Goal: Communication & Community: Answer question/provide support

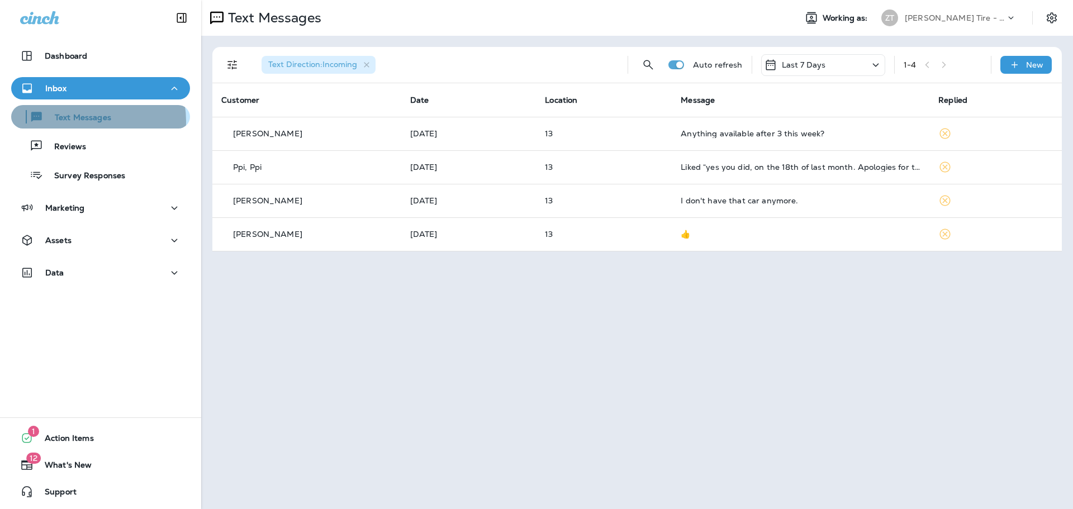
click at [80, 121] on p "Text Messages" at bounding box center [78, 118] width 68 height 11
click at [968, 19] on p "[PERSON_NAME] Tire - Hills & [PERSON_NAME]" at bounding box center [955, 17] width 101 height 9
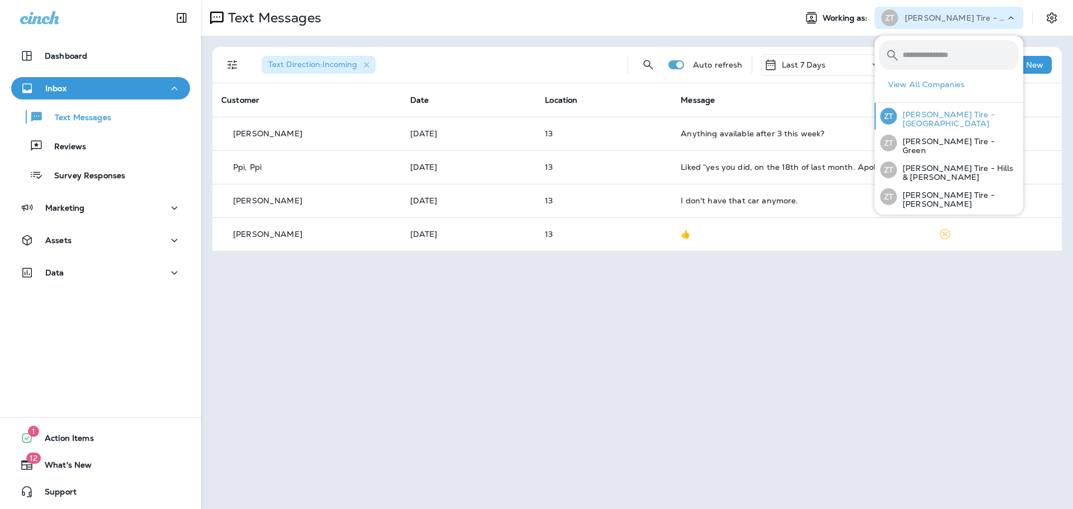
click at [933, 125] on p "[PERSON_NAME] Tire - [GEOGRAPHIC_DATA]" at bounding box center [958, 119] width 122 height 18
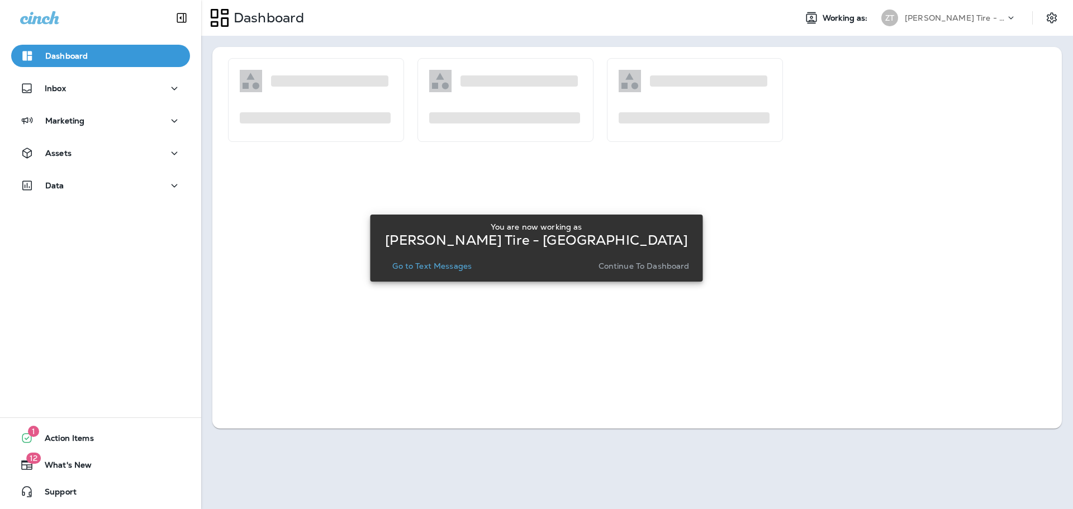
click at [647, 262] on p "Continue to Dashboard" at bounding box center [643, 266] width 91 height 9
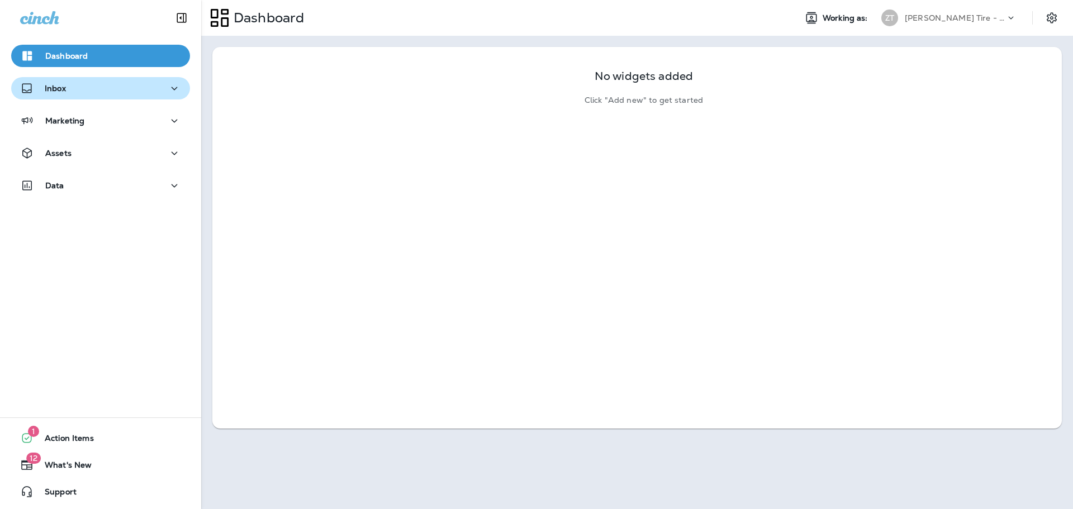
click at [121, 91] on div "Inbox" at bounding box center [100, 89] width 161 height 14
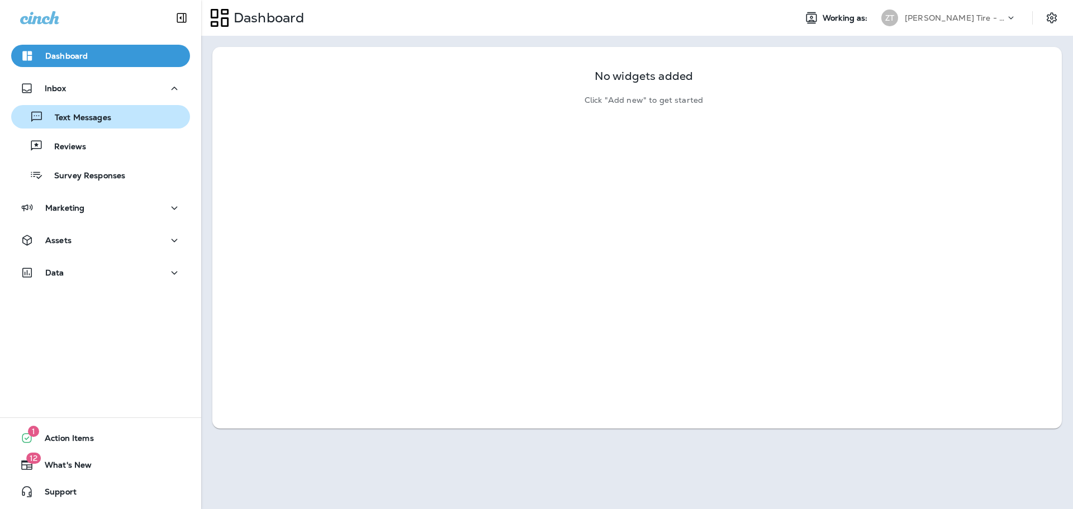
click at [111, 118] on div "Text Messages" at bounding box center [101, 116] width 170 height 17
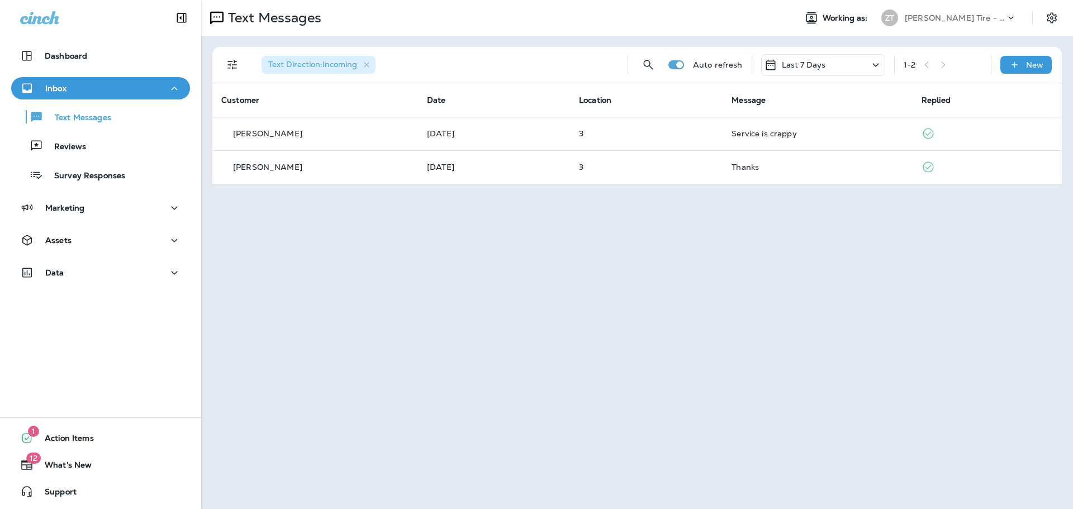
click at [933, 21] on p "[PERSON_NAME] Tire - [GEOGRAPHIC_DATA]" at bounding box center [955, 17] width 101 height 9
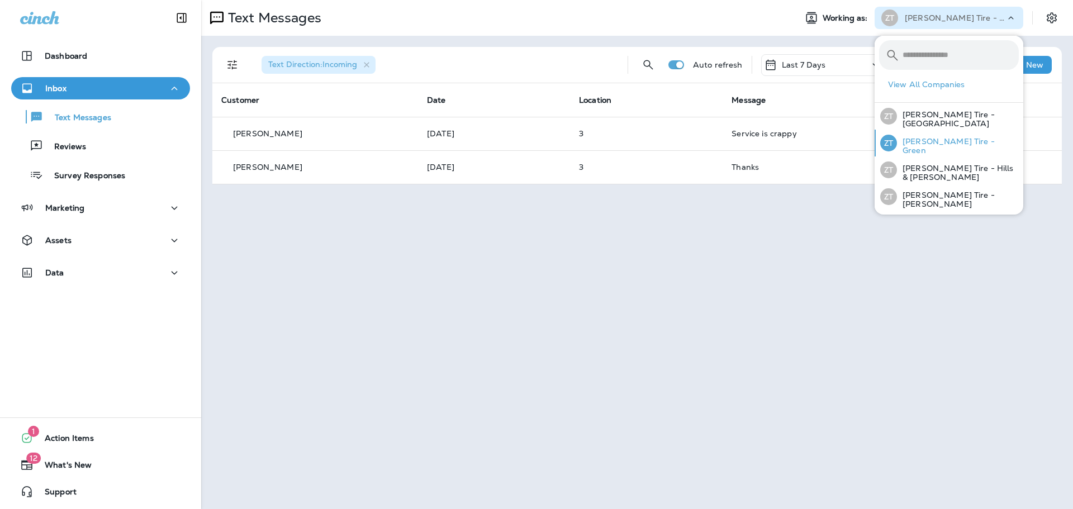
click at [916, 141] on p "[PERSON_NAME] Tire - Green" at bounding box center [958, 146] width 122 height 18
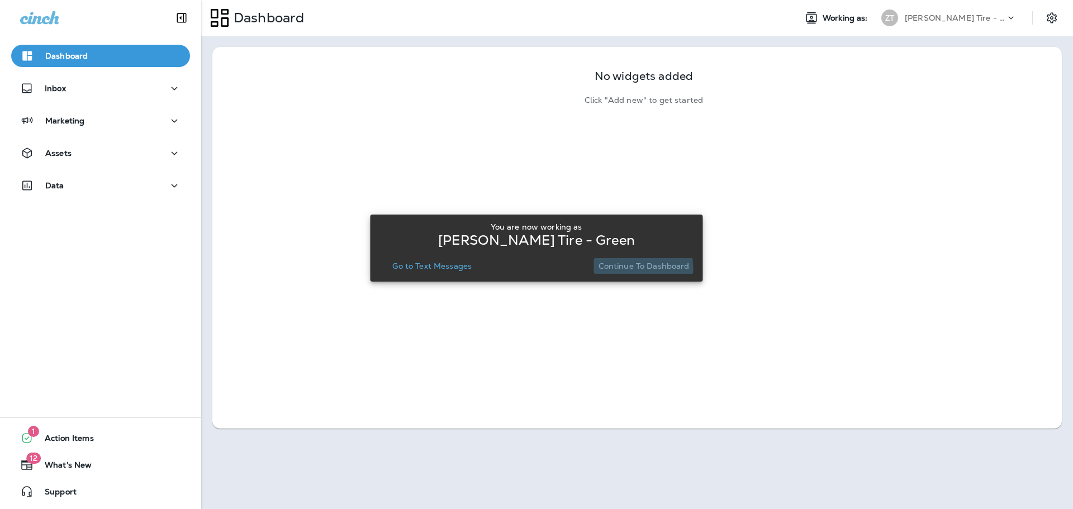
click at [619, 269] on p "Continue to Dashboard" at bounding box center [643, 266] width 91 height 9
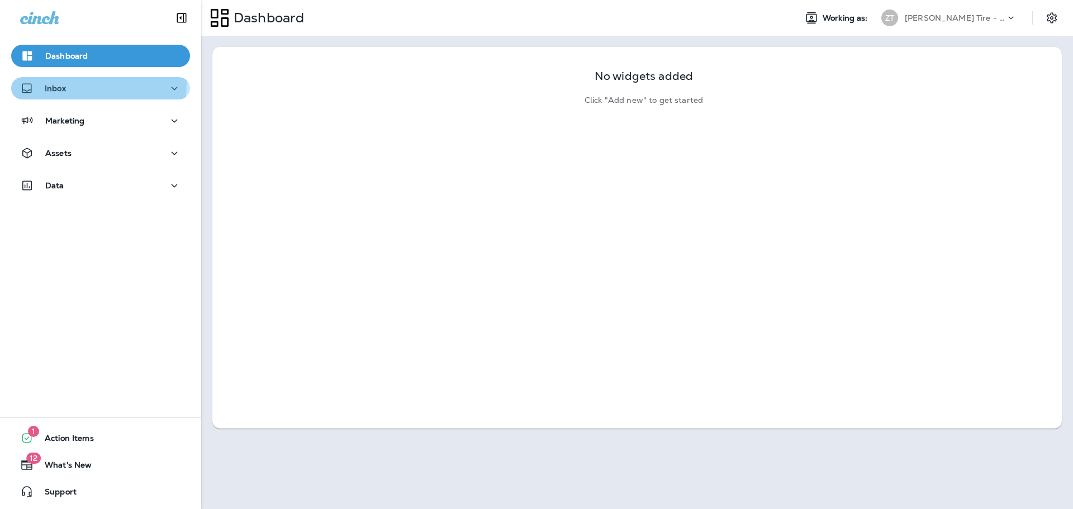
click at [94, 83] on div "Inbox" at bounding box center [100, 89] width 161 height 14
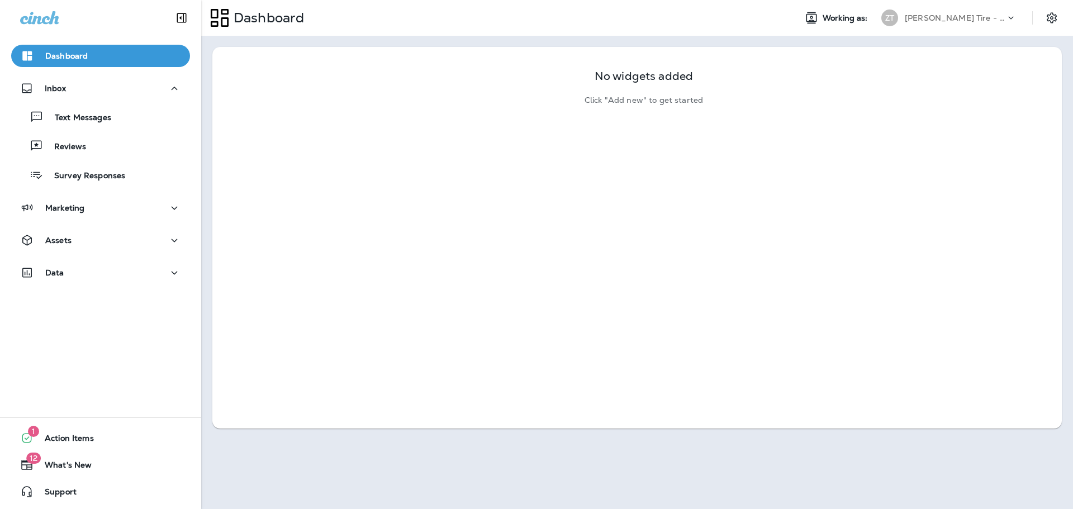
click at [112, 133] on div "Text Messages Reviews Survey Responses" at bounding box center [100, 142] width 179 height 87
click at [115, 115] on div "Text Messages" at bounding box center [101, 116] width 170 height 17
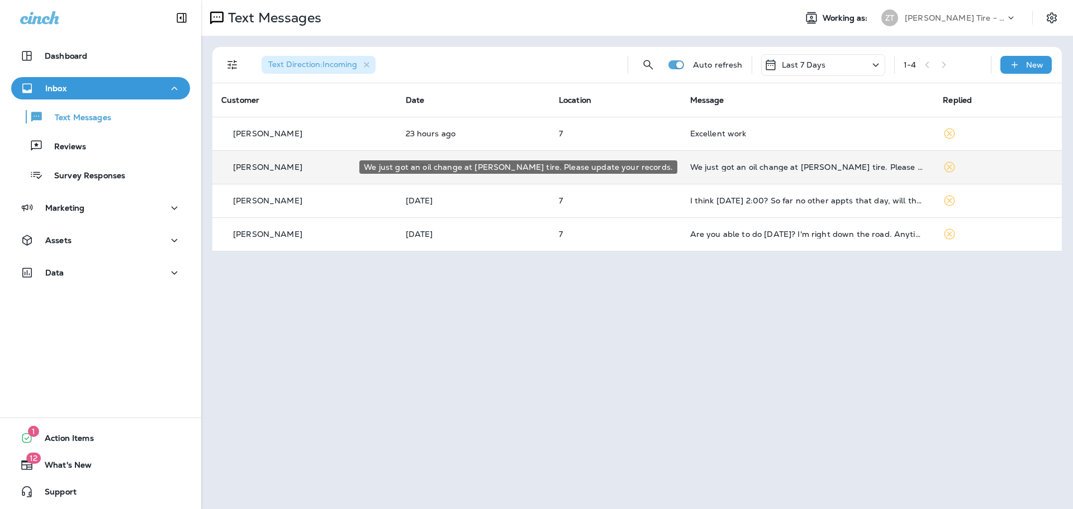
click at [804, 170] on div "We just got an oil change at [PERSON_NAME] tire. Please update your records." at bounding box center [807, 167] width 235 height 9
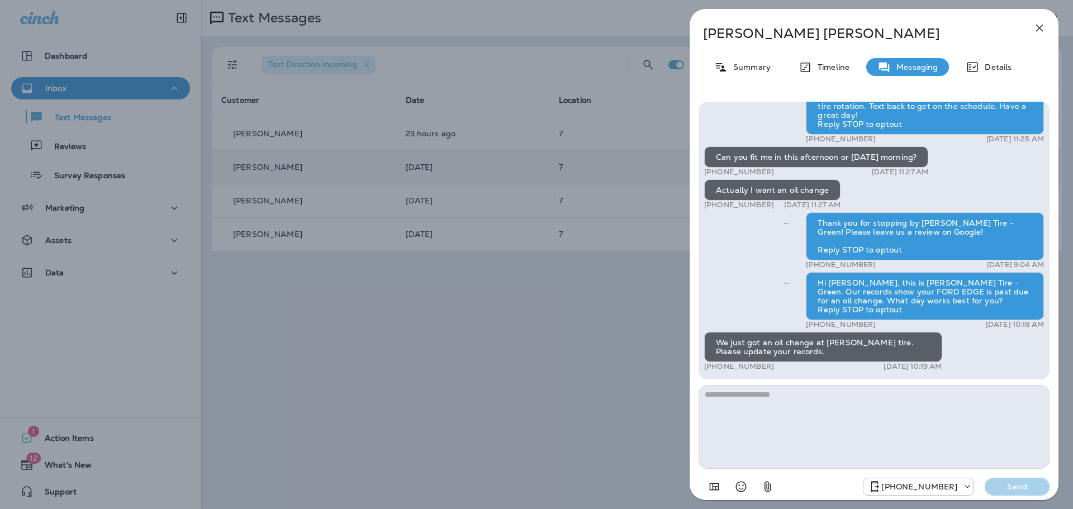
click at [728, 393] on textarea at bounding box center [873, 427] width 351 height 84
click at [941, 395] on textarea "**********" at bounding box center [873, 427] width 351 height 84
drag, startPoint x: 941, startPoint y: 395, endPoint x: 992, endPoint y: 394, distance: 51.4
click at [992, 394] on textarea "**********" at bounding box center [873, 427] width 351 height 84
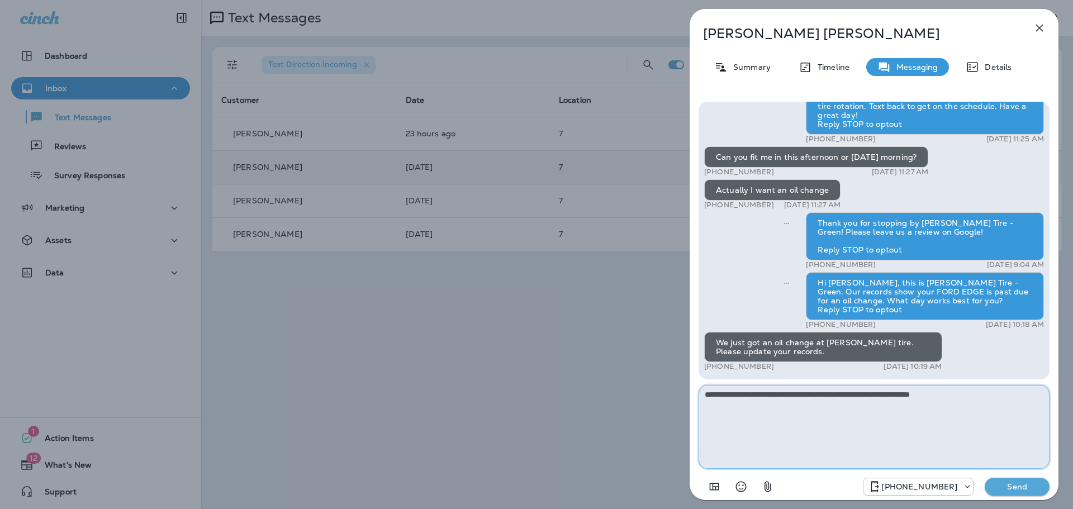
click at [978, 391] on textarea "**********" at bounding box center [873, 427] width 351 height 84
click at [933, 393] on textarea "**********" at bounding box center [873, 427] width 351 height 84
type textarea "**********"
drag, startPoint x: 933, startPoint y: 393, endPoint x: 707, endPoint y: 308, distance: 241.4
click at [692, 296] on div "Hi [PERSON_NAME], this is [PERSON_NAME] Tire - Green. Our records show your FOR…" at bounding box center [874, 300] width 369 height 414
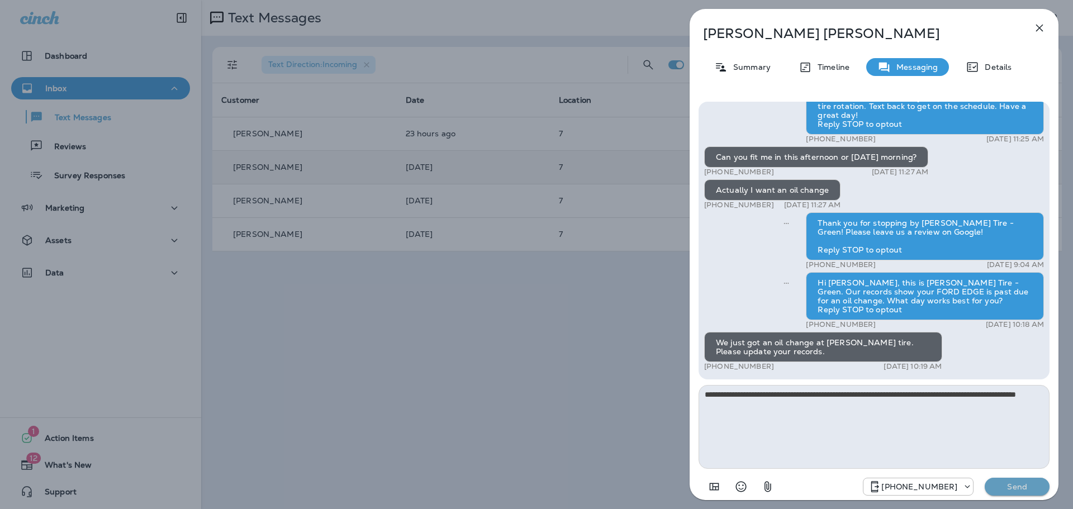
click at [1016, 488] on p "Send" at bounding box center [1017, 487] width 47 height 10
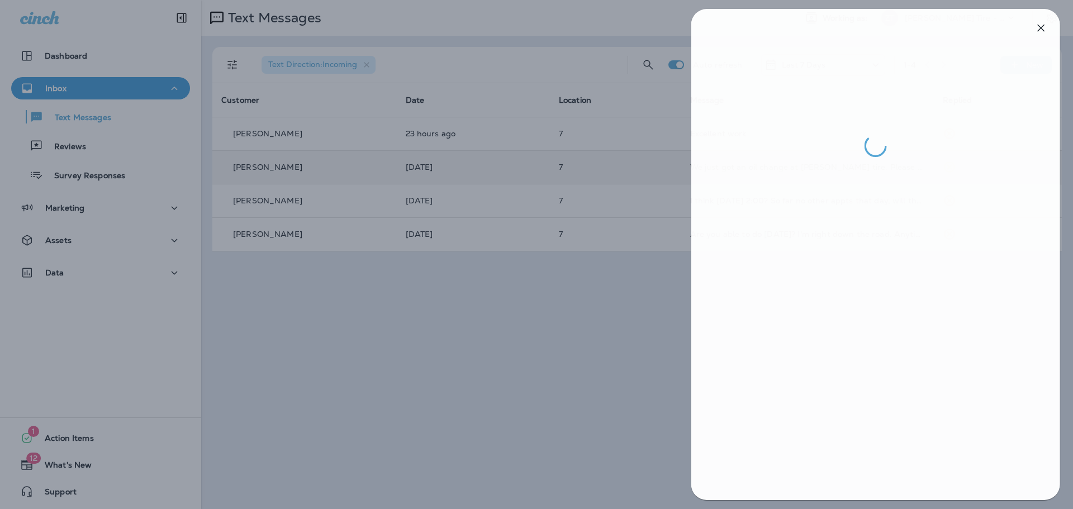
click at [584, 326] on div at bounding box center [538, 254] width 1073 height 509
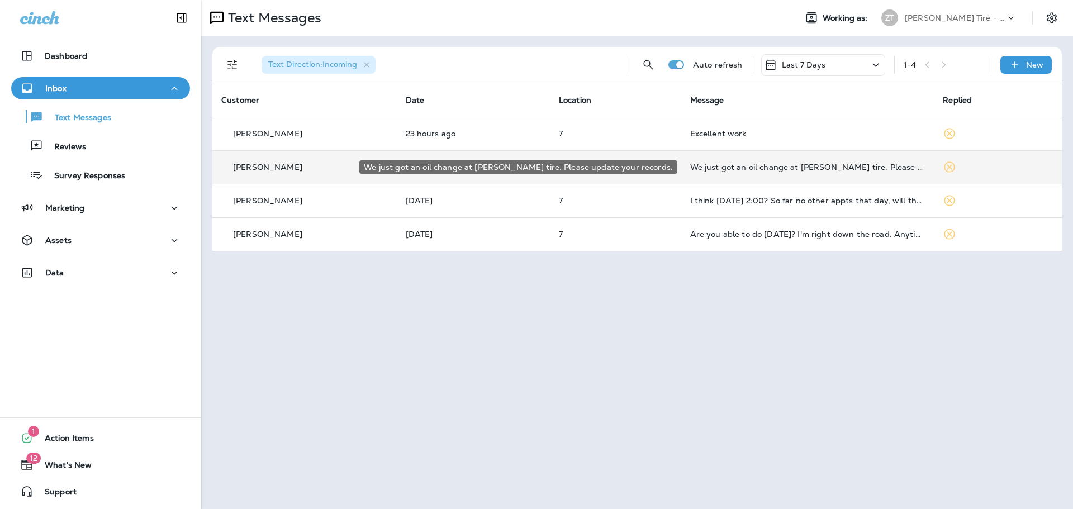
click at [732, 168] on div "We just got an oil change at [PERSON_NAME] tire. Please update your records." at bounding box center [807, 167] width 235 height 9
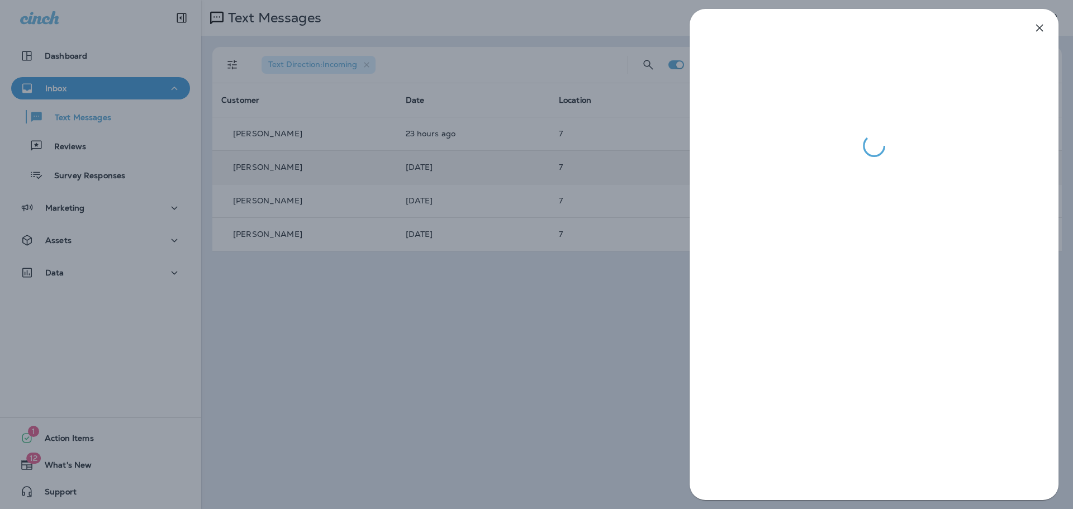
click at [569, 340] on div at bounding box center [536, 254] width 1073 height 509
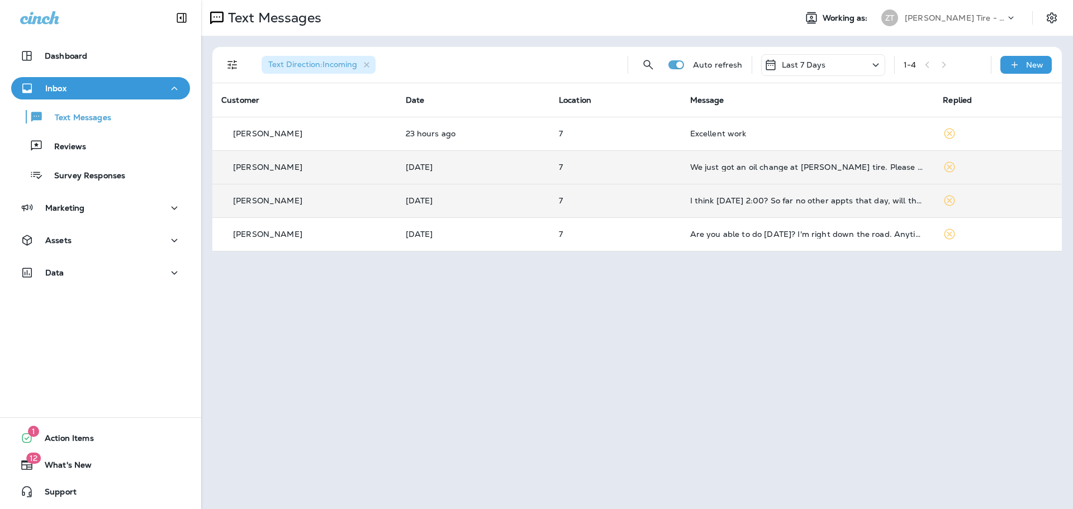
click at [705, 206] on td "I think [DATE] 2:00? So far no other appts that day, will that work?" at bounding box center [807, 201] width 253 height 34
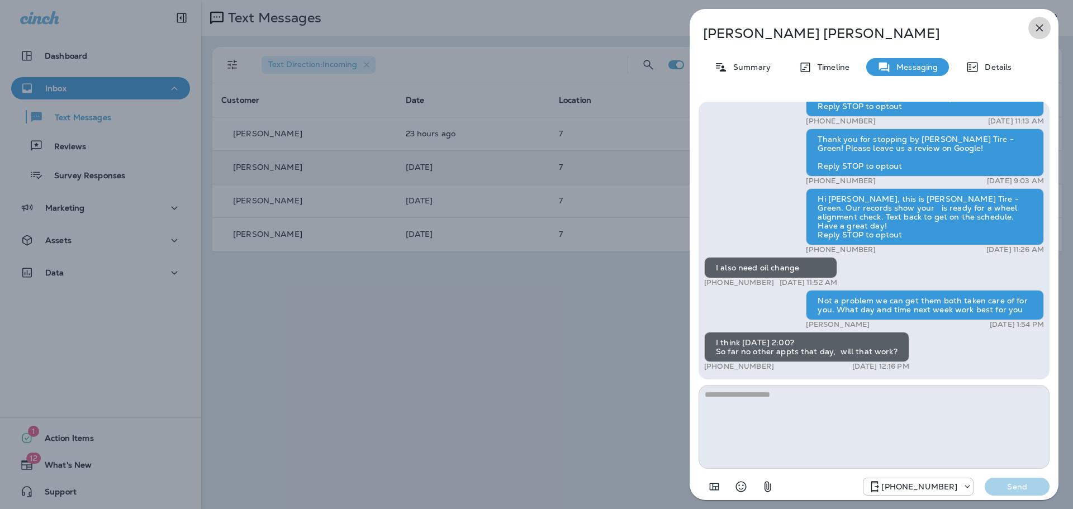
click at [1036, 21] on button "button" at bounding box center [1039, 28] width 22 height 22
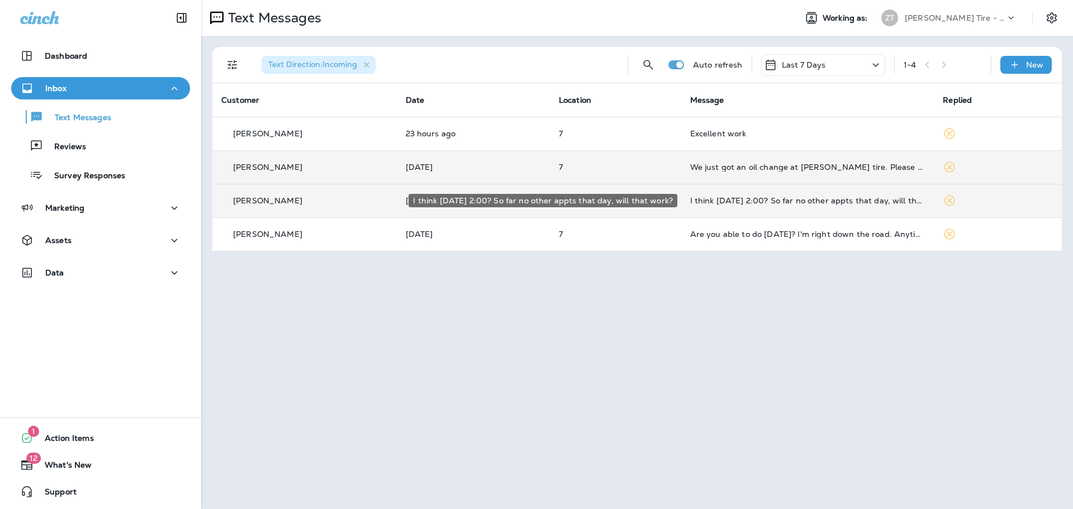
click at [711, 205] on div "I think [DATE] 2:00? So far no other appts that day, will that work?" at bounding box center [807, 200] width 235 height 9
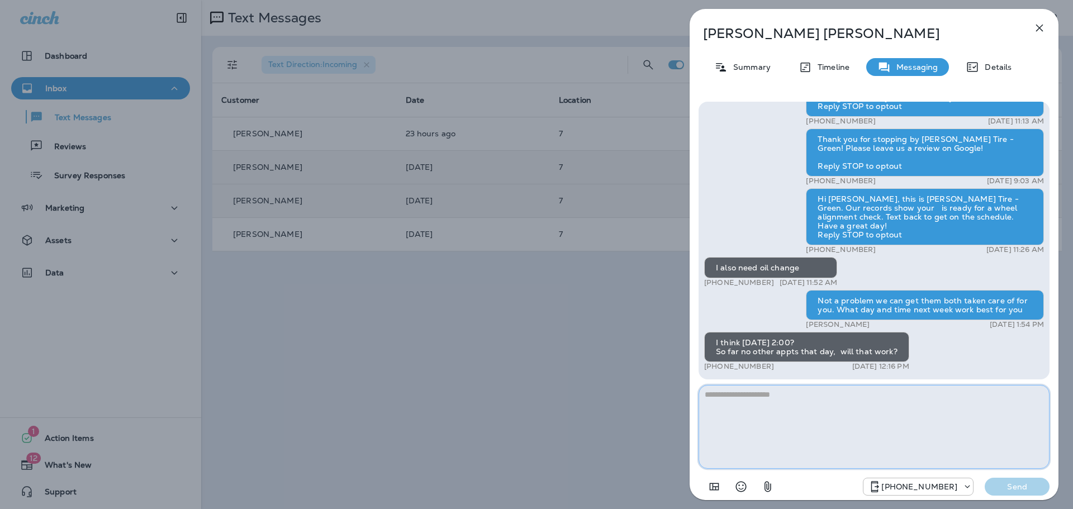
click at [771, 407] on textarea at bounding box center [873, 427] width 351 height 84
click at [764, 414] on textarea "**********" at bounding box center [873, 427] width 351 height 84
type textarea "**********"
click at [1016, 481] on button "Send" at bounding box center [1017, 487] width 65 height 18
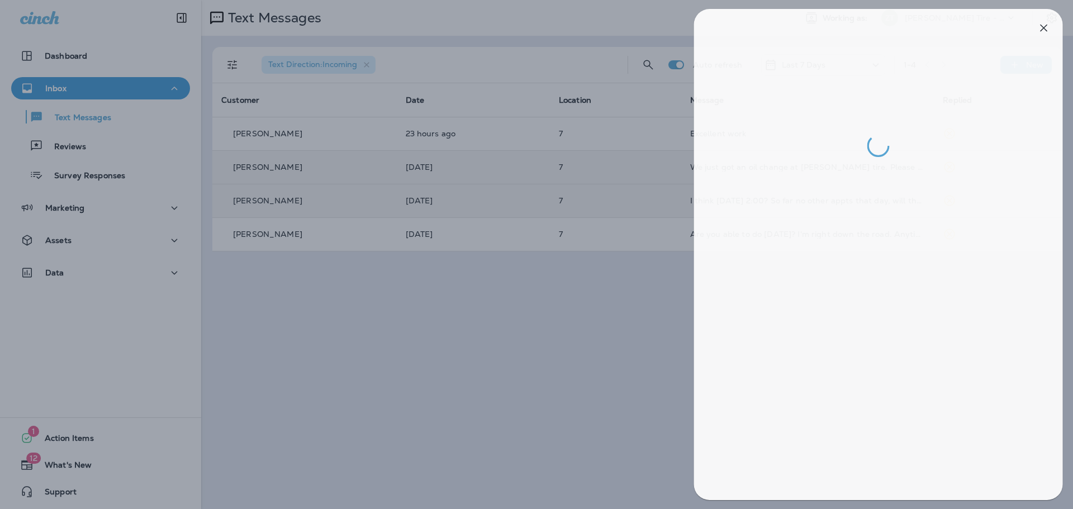
click at [642, 360] on div at bounding box center [540, 254] width 1073 height 509
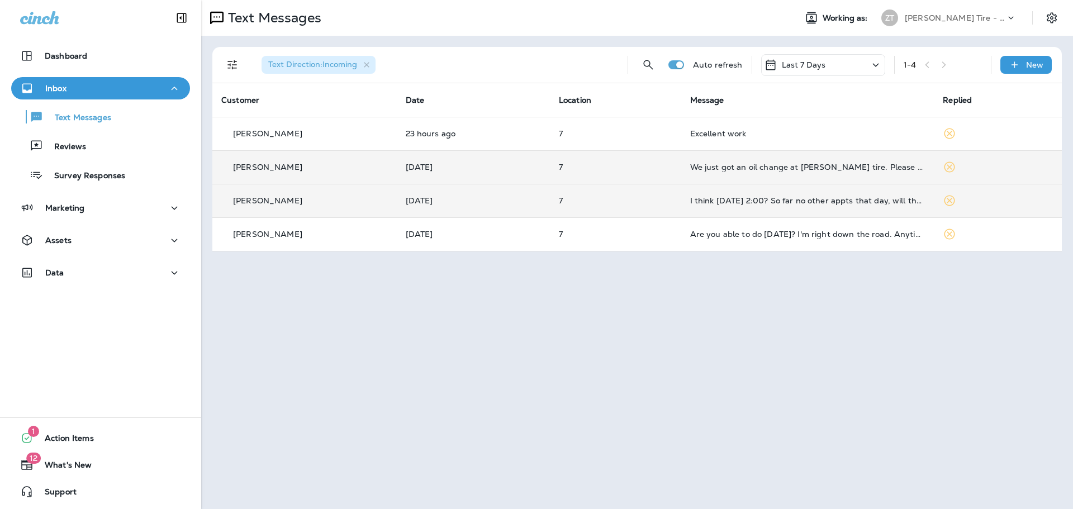
click at [656, 199] on p "7" at bounding box center [615, 200] width 113 height 9
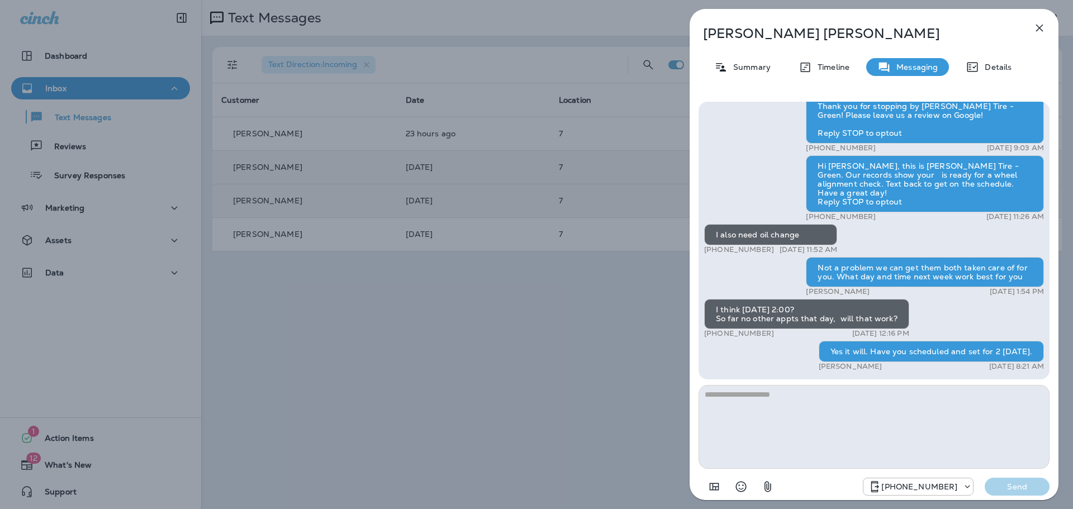
click at [478, 292] on div "[PERSON_NAME] Summary Timeline Messaging Details Hi [PERSON_NAME], this is [PER…" at bounding box center [536, 254] width 1073 height 509
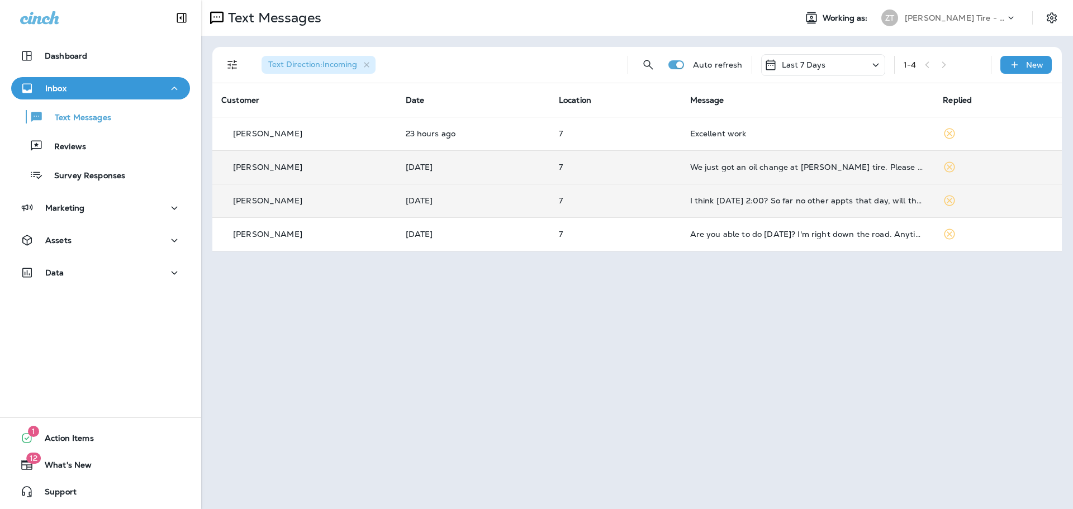
click at [917, 21] on p "[PERSON_NAME] Tire - Green" at bounding box center [955, 17] width 101 height 9
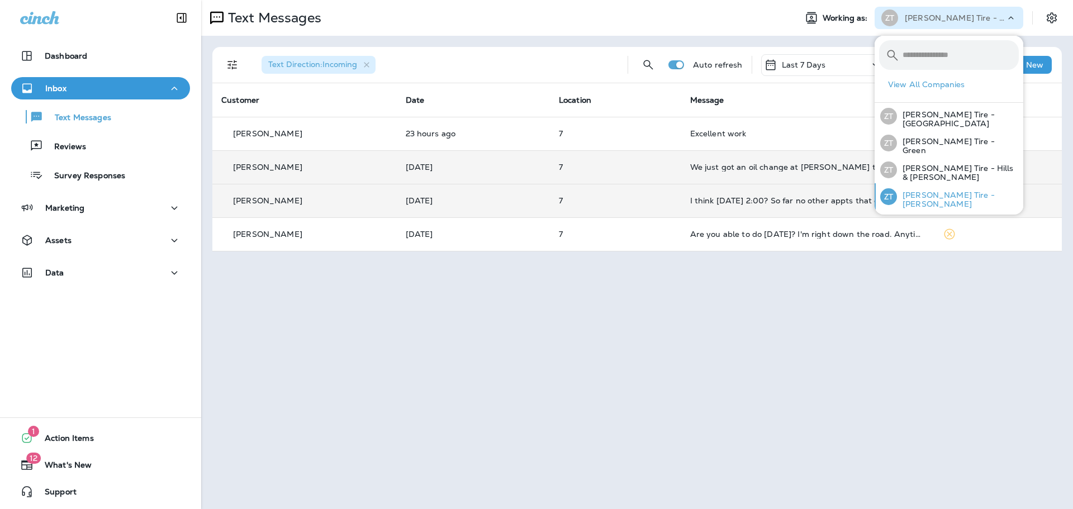
click at [917, 197] on p "[PERSON_NAME] Tire - [PERSON_NAME]" at bounding box center [958, 200] width 122 height 18
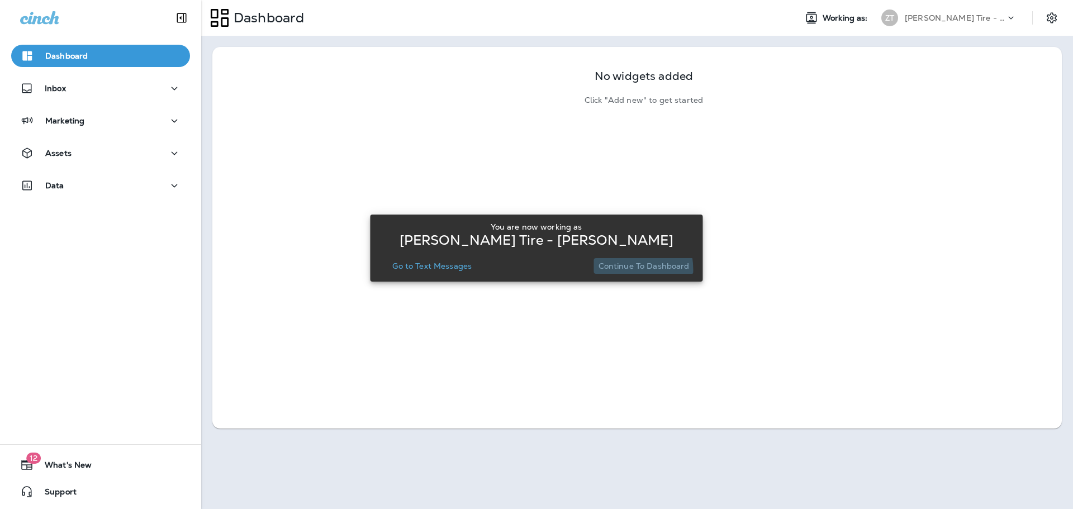
click at [615, 269] on p "Continue to Dashboard" at bounding box center [643, 266] width 91 height 9
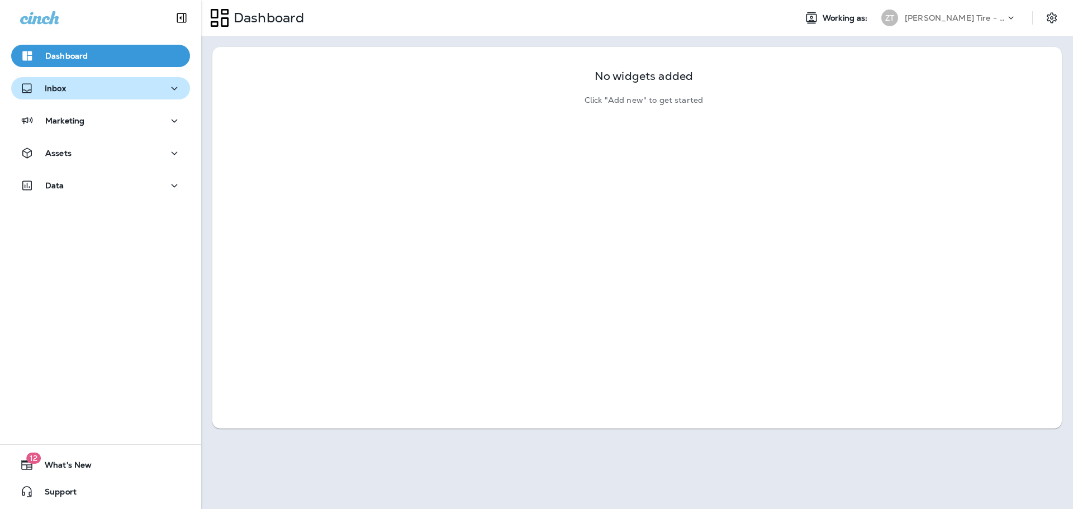
click at [139, 97] on button "Inbox" at bounding box center [100, 88] width 179 height 22
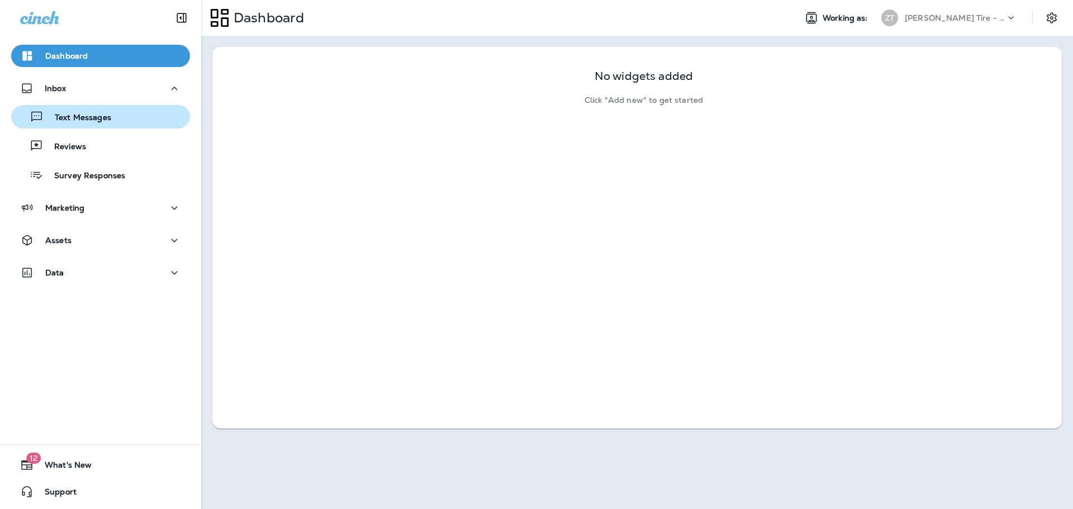
click at [127, 118] on div "Text Messages" at bounding box center [101, 116] width 170 height 17
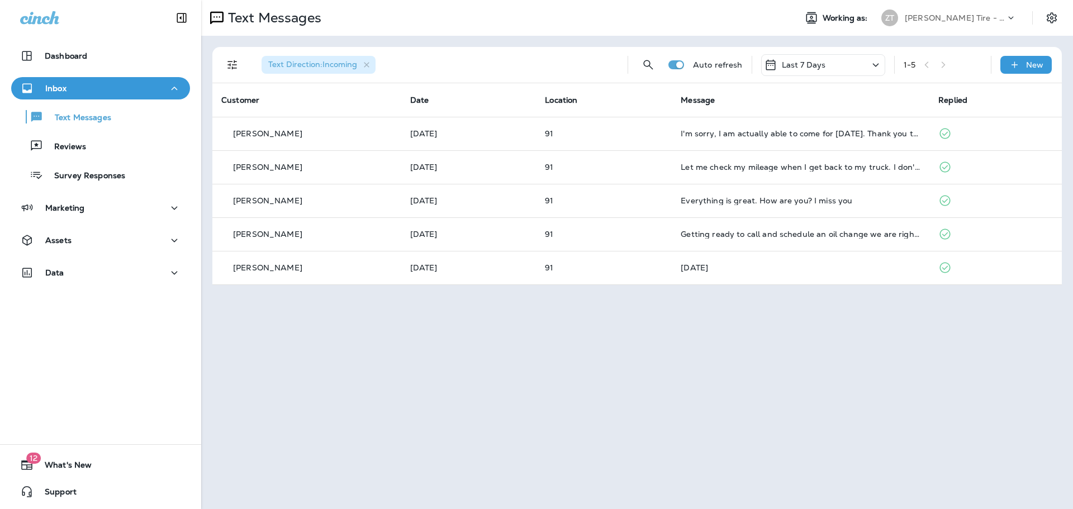
click at [978, 20] on p "[PERSON_NAME] Tire - [PERSON_NAME]" at bounding box center [955, 17] width 101 height 9
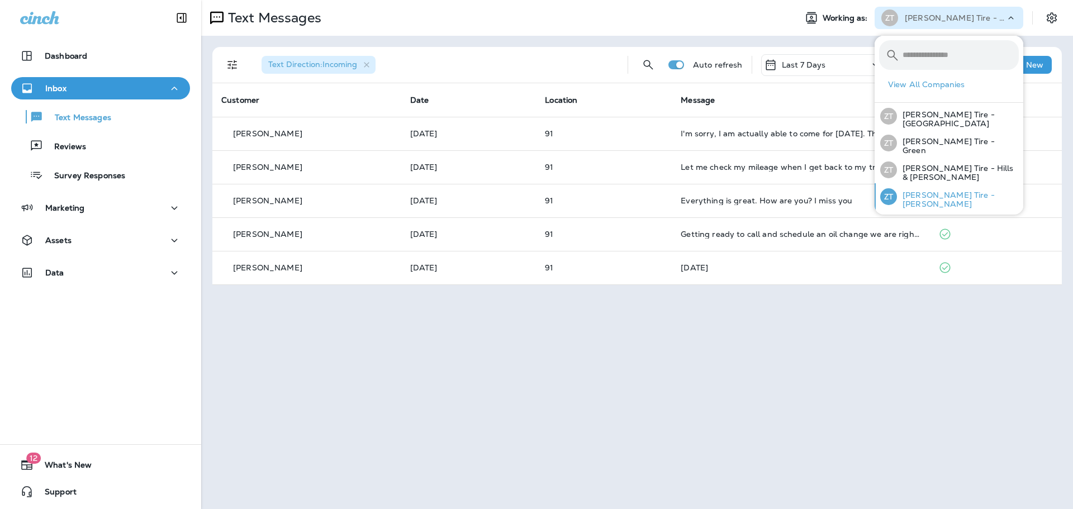
click at [924, 199] on p "[PERSON_NAME] Tire - [PERSON_NAME]" at bounding box center [958, 200] width 122 height 18
click at [950, 125] on p "[PERSON_NAME] Tire - [GEOGRAPHIC_DATA]" at bounding box center [958, 119] width 122 height 18
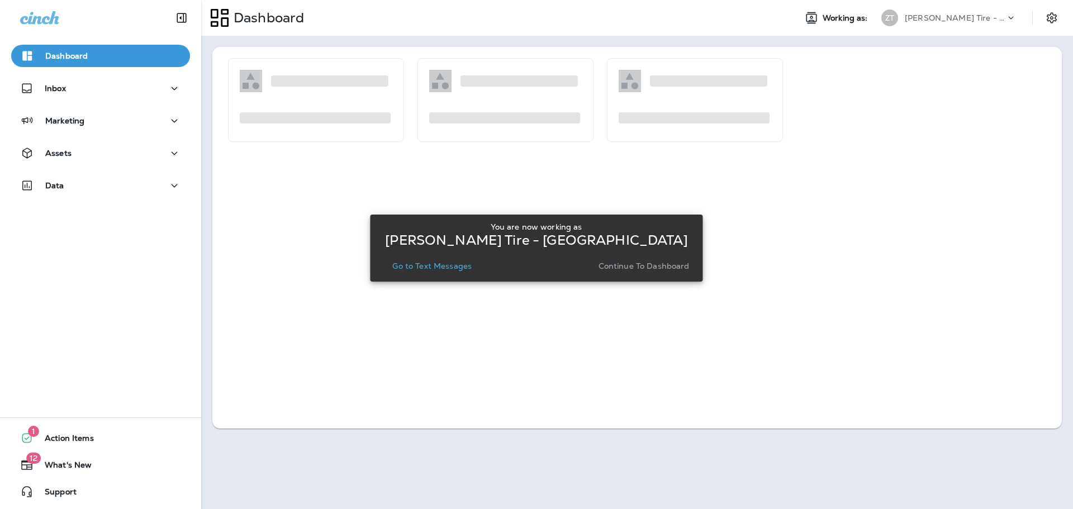
click at [624, 264] on p "Continue to Dashboard" at bounding box center [643, 266] width 91 height 9
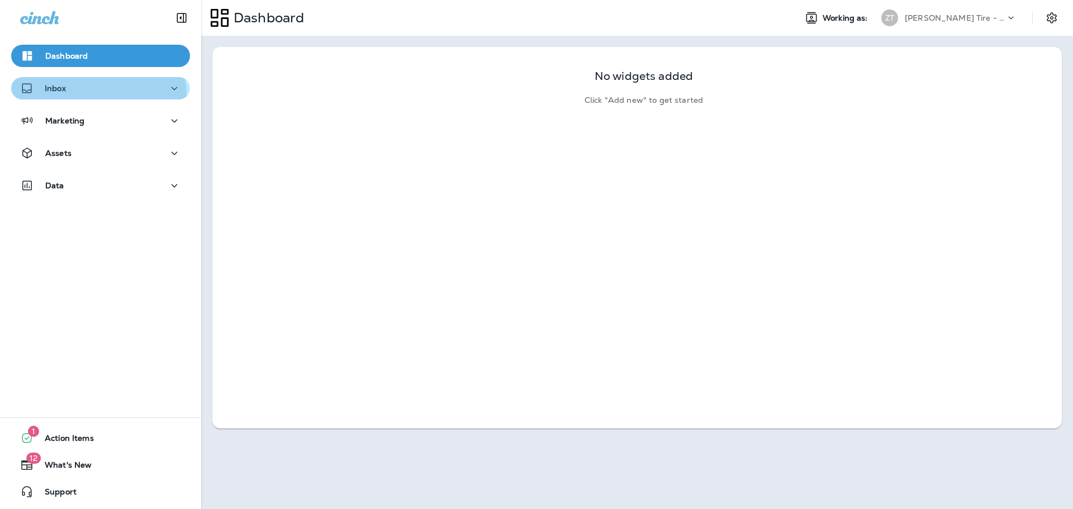
click at [71, 96] on button "Inbox" at bounding box center [100, 88] width 179 height 22
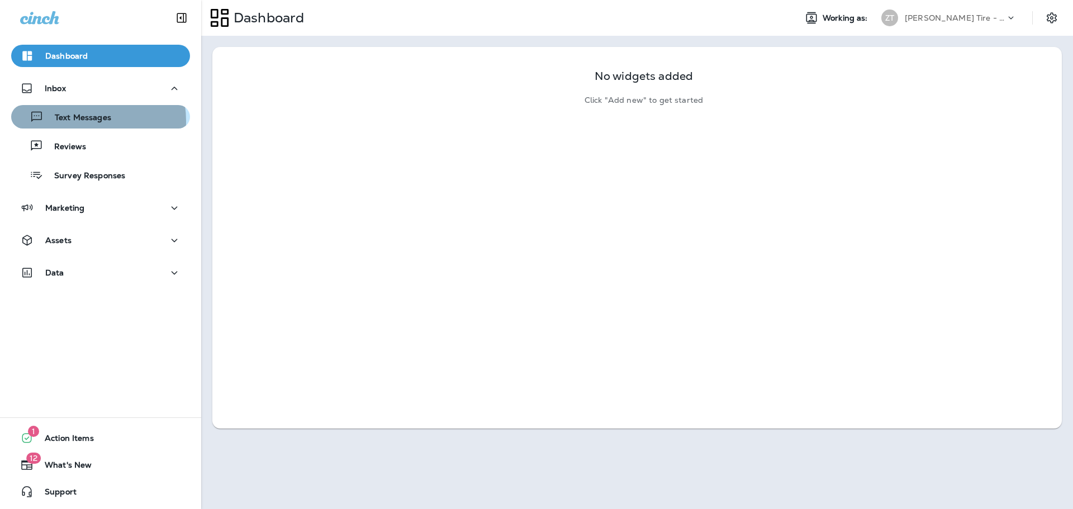
click at [72, 121] on p "Text Messages" at bounding box center [78, 118] width 68 height 11
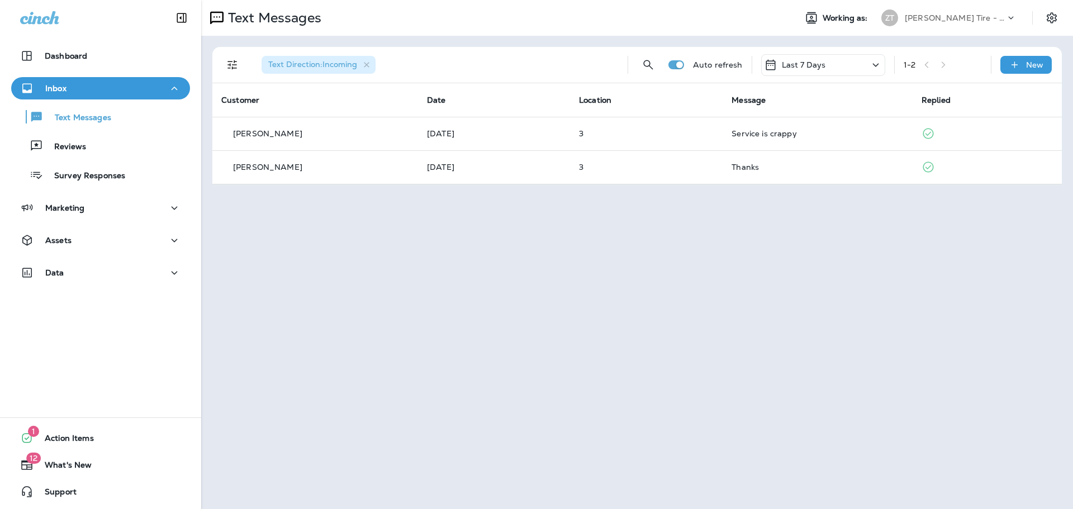
click at [942, 18] on p "[PERSON_NAME] Tire - [GEOGRAPHIC_DATA]" at bounding box center [955, 17] width 101 height 9
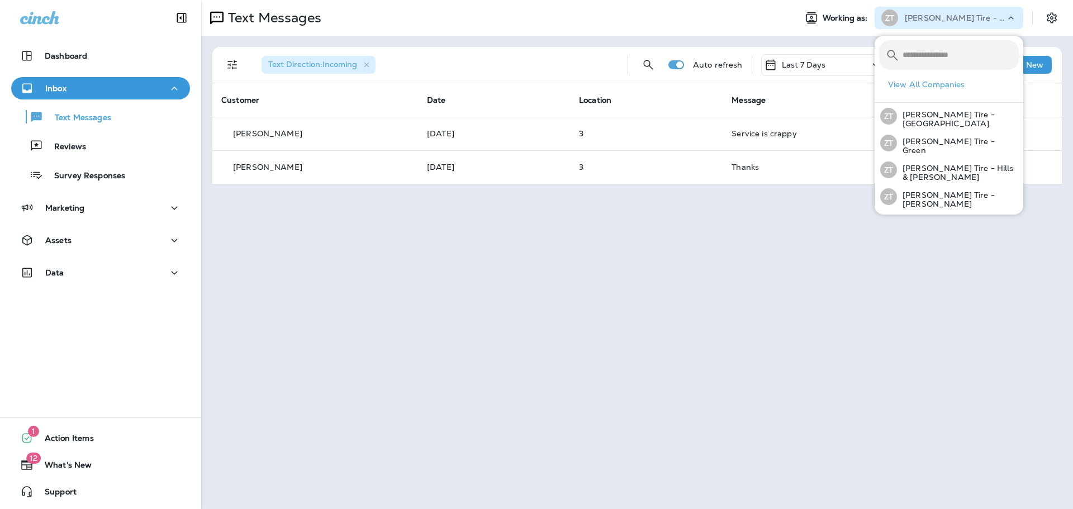
click at [825, 205] on div "Text Messages Working as: [PERSON_NAME] Tire - [GEOGRAPHIC_DATA] Mall Text Dire…" at bounding box center [637, 254] width 872 height 509
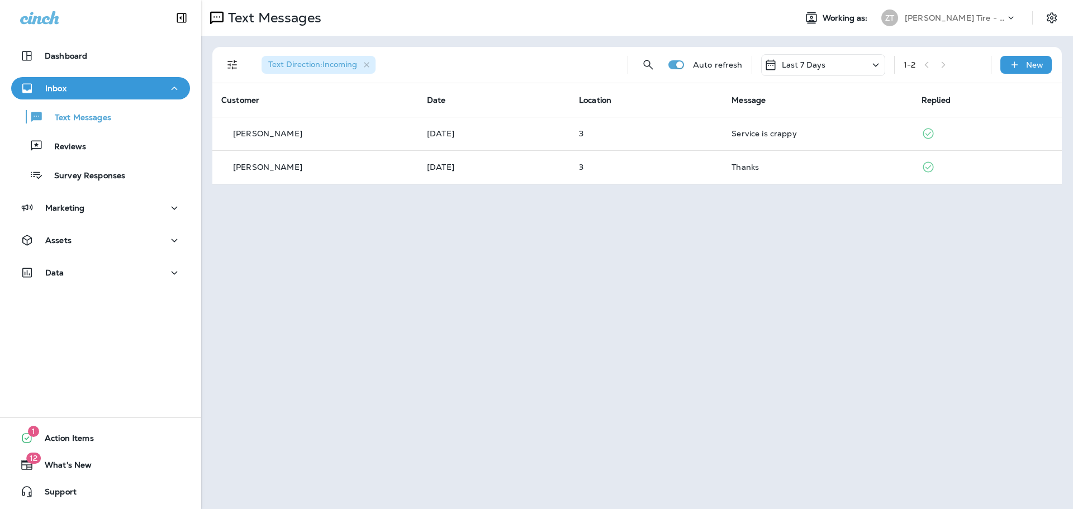
click at [582, 268] on div "Text Messages Working as: [PERSON_NAME] Tire - [GEOGRAPHIC_DATA] Mall Text Dire…" at bounding box center [637, 254] width 872 height 509
